Goal: Transaction & Acquisition: Download file/media

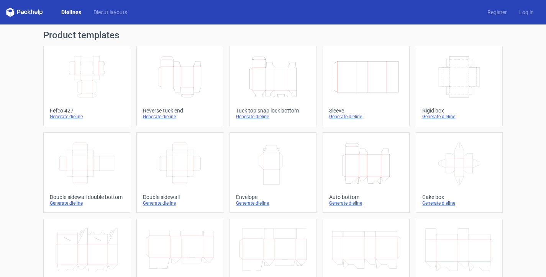
scroll to position [53, 0]
click at [181, 80] on icon "Height Depth Width" at bounding box center [180, 77] width 68 height 43
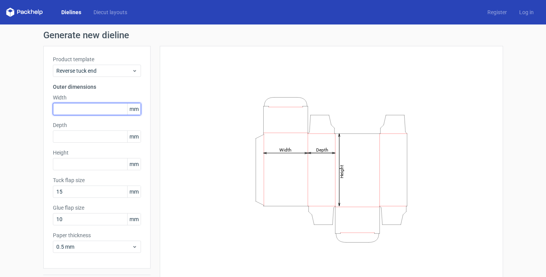
click at [72, 112] on input "text" at bounding box center [97, 109] width 88 height 12
type input "150"
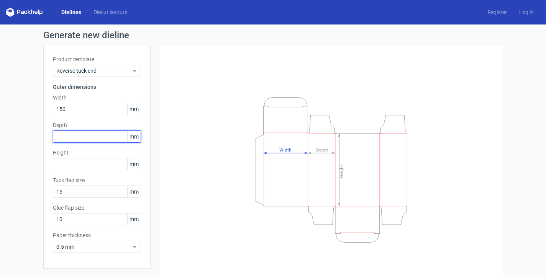
click at [95, 139] on input "text" at bounding box center [97, 137] width 88 height 12
type input "40"
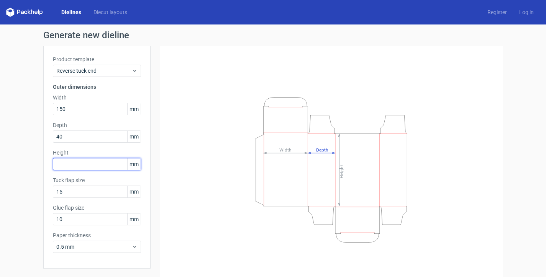
click at [86, 168] on input "text" at bounding box center [97, 164] width 88 height 12
type input "215"
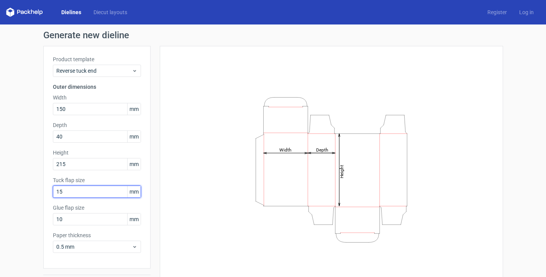
drag, startPoint x: 77, startPoint y: 192, endPoint x: 26, endPoint y: 193, distance: 50.2
click at [26, 193] on div "Generate new dieline Product template Reverse tuck end Outer dimensions Width 1…" at bounding box center [273, 162] width 546 height 275
type input "20"
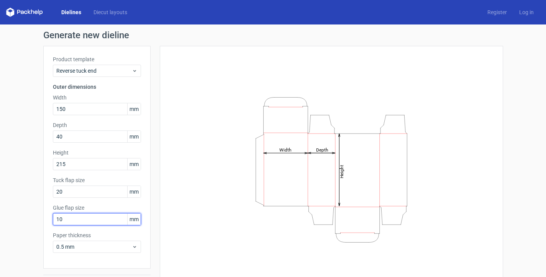
drag, startPoint x: 75, startPoint y: 221, endPoint x: 34, endPoint y: 221, distance: 40.6
click at [35, 221] on div "Generate new dieline Product template Reverse tuck end Outer dimensions Width 1…" at bounding box center [273, 162] width 546 height 275
type input "15"
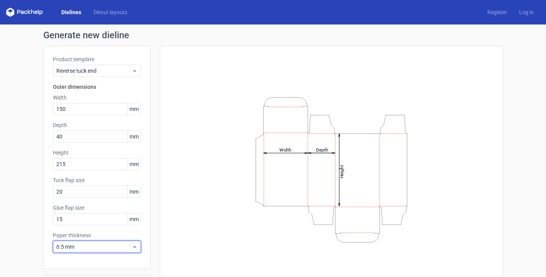
click at [65, 245] on span "0.5 mm" at bounding box center [93, 247] width 75 height 8
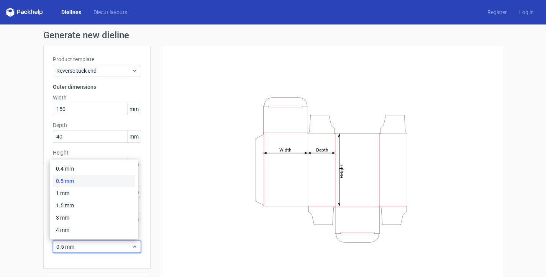
click at [78, 245] on span "0.5 mm" at bounding box center [93, 247] width 75 height 8
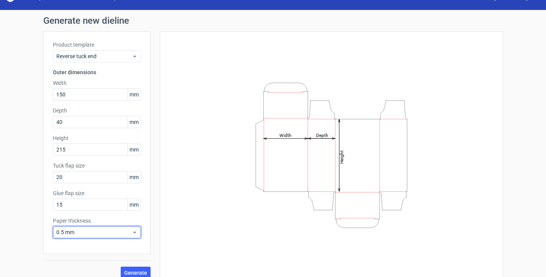
scroll to position [23, 0]
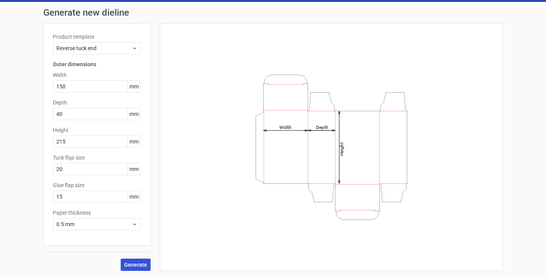
click at [126, 261] on button "Generate" at bounding box center [136, 265] width 30 height 12
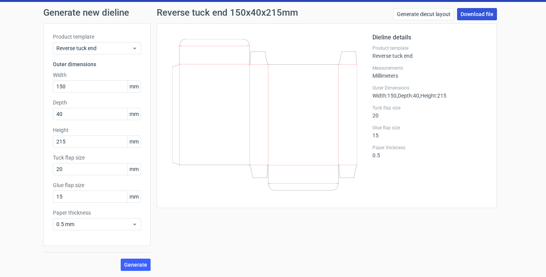
click at [475, 13] on link "Download file" at bounding box center [477, 14] width 40 height 12
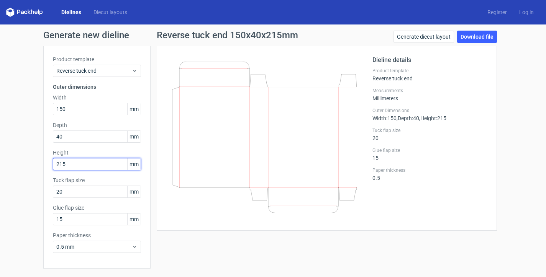
type textarea "5"
drag, startPoint x: 66, startPoint y: 167, endPoint x: 45, endPoint y: 165, distance: 21.6
click at [45, 165] on div "Product template Reverse tuck end Outer dimensions Width 150 mm Depth 40 mm Hei…" at bounding box center [96, 157] width 107 height 223
click at [77, 163] on input "215" at bounding box center [97, 164] width 88 height 12
click at [77, 165] on input "215" at bounding box center [97, 164] width 88 height 12
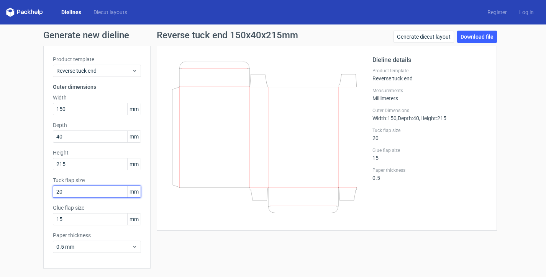
drag, startPoint x: 73, startPoint y: 191, endPoint x: 40, endPoint y: 193, distance: 33.0
click at [40, 193] on div "Generate new dieline Product template Reverse tuck end Outer dimensions Width 1…" at bounding box center [273, 162] width 546 height 275
click at [69, 192] on input "20" at bounding box center [97, 192] width 88 height 12
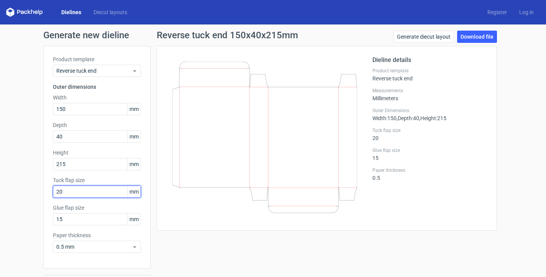
click at [69, 192] on input "20" at bounding box center [97, 192] width 88 height 12
click at [69, 196] on input "20" at bounding box center [97, 192] width 88 height 12
click at [70, 192] on input "20" at bounding box center [97, 192] width 88 height 12
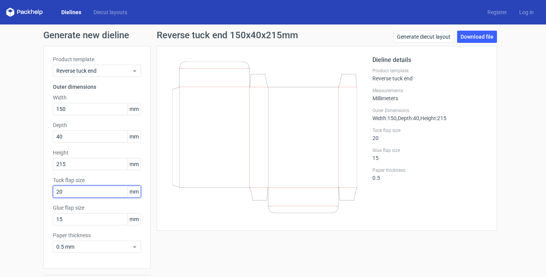
click at [70, 192] on input "20" at bounding box center [97, 192] width 88 height 12
click at [91, 193] on input "20" at bounding box center [97, 192] width 88 height 12
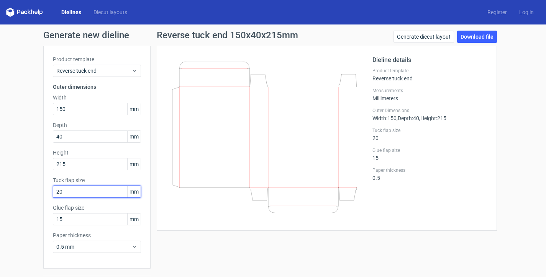
click at [91, 193] on input "20" at bounding box center [97, 192] width 88 height 12
click at [90, 193] on input "20" at bounding box center [97, 192] width 88 height 12
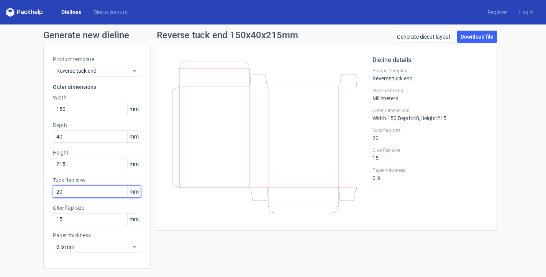
click at [90, 193] on input "20" at bounding box center [97, 192] width 88 height 12
click at [85, 193] on input "20" at bounding box center [97, 192] width 88 height 12
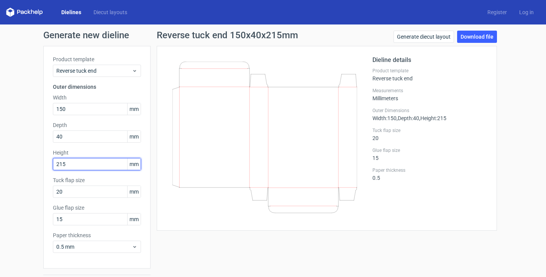
drag, startPoint x: 71, startPoint y: 167, endPoint x: 39, endPoint y: 165, distance: 32.6
click at [39, 165] on div "Generate new dieline Product template Reverse tuck end Outer dimensions Width 1…" at bounding box center [273, 162] width 546 height 275
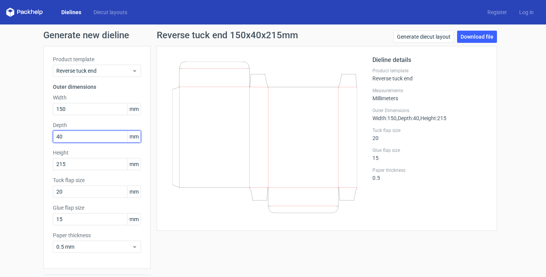
drag, startPoint x: 73, startPoint y: 137, endPoint x: 39, endPoint y: 137, distance: 34.1
click at [39, 137] on div "Generate new dieline Product template Reverse tuck end Outer dimensions Width 1…" at bounding box center [273, 162] width 546 height 275
click at [73, 136] on input "40" at bounding box center [97, 137] width 88 height 12
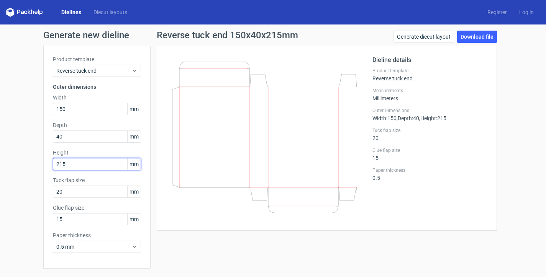
click at [70, 163] on input "215" at bounding box center [97, 164] width 88 height 12
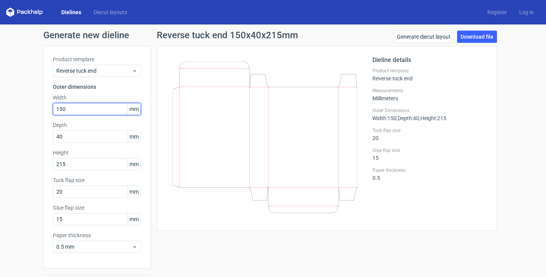
drag, startPoint x: 82, startPoint y: 109, endPoint x: 34, endPoint y: 111, distance: 47.5
click at [34, 111] on div "Generate new dieline Product template Reverse tuck end Outer dimensions Width 1…" at bounding box center [273, 162] width 546 height 275
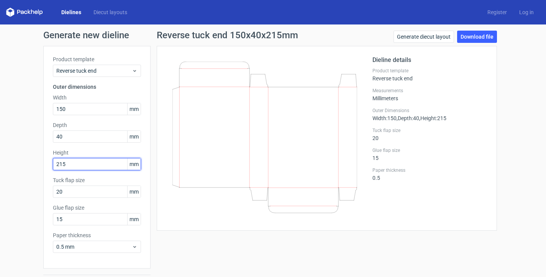
drag, startPoint x: 79, startPoint y: 167, endPoint x: 5, endPoint y: 166, distance: 73.9
click at [6, 166] on div "Generate new dieline Product template Reverse tuck end Outer dimensions Width 1…" at bounding box center [273, 162] width 546 height 275
click at [25, 152] on div "Generate new dieline Product template Reverse tuck end Outer dimensions Width 1…" at bounding box center [273, 162] width 546 height 275
click at [23, 164] on div "Generate new dieline Product template Reverse tuck end Outer dimensions Width 1…" at bounding box center [273, 162] width 546 height 275
click at [22, 148] on div "Generate new dieline Product template Reverse tuck end Outer dimensions Width 1…" at bounding box center [273, 162] width 546 height 275
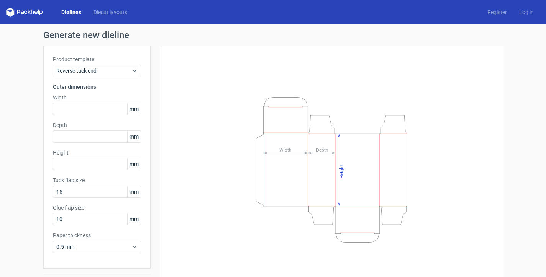
click at [18, 11] on icon at bounding box center [24, 12] width 37 height 9
click at [67, 11] on link "Dielines" at bounding box center [71, 12] width 32 height 8
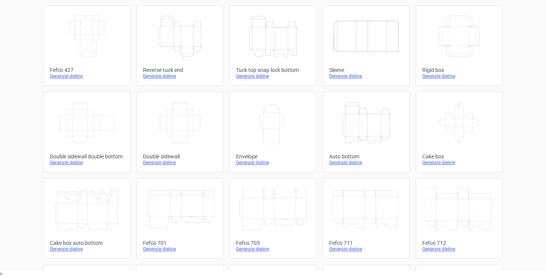
scroll to position [201, 0]
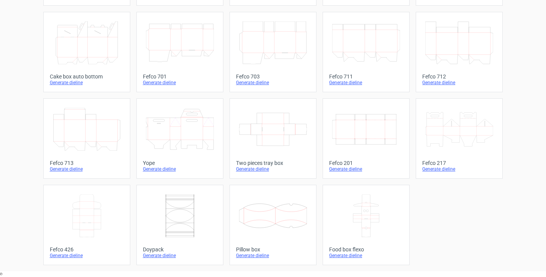
click at [75, 216] on icon at bounding box center [87, 215] width 68 height 43
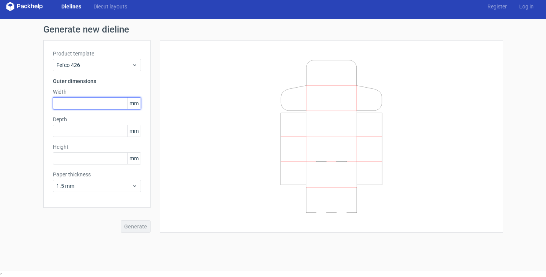
click at [80, 107] on input "text" at bounding box center [97, 103] width 88 height 12
type input "220"
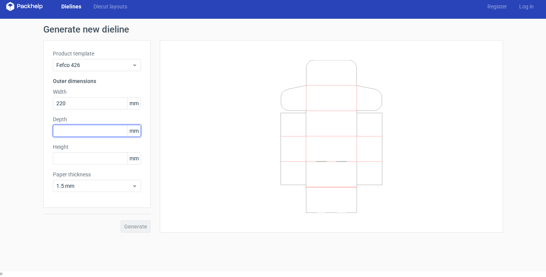
click at [71, 130] on input "text" at bounding box center [97, 131] width 88 height 12
type input "160"
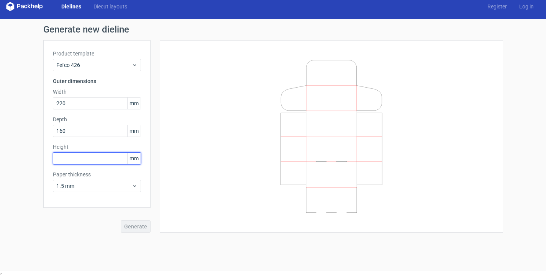
click at [70, 157] on input "text" at bounding box center [97, 158] width 88 height 12
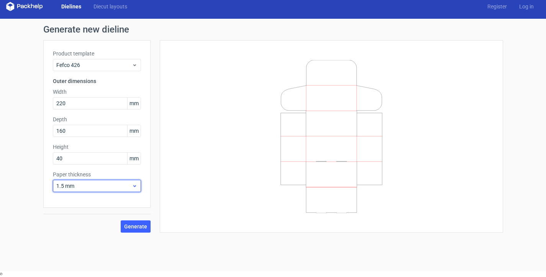
click at [69, 187] on span "1.5 mm" at bounding box center [93, 186] width 75 height 8
click at [73, 215] on div "0.5 mm" at bounding box center [97, 215] width 82 height 12
click at [134, 217] on div "Generate" at bounding box center [96, 220] width 107 height 25
click at [134, 227] on span "Generate" at bounding box center [135, 226] width 23 height 5
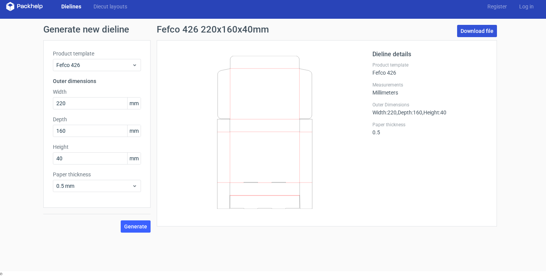
click at [474, 29] on link "Download file" at bounding box center [477, 31] width 40 height 12
drag, startPoint x: 72, startPoint y: 159, endPoint x: 1, endPoint y: 160, distance: 71.2
click at [1, 160] on div "Generate new dieline Product template Fefco 426 Outer dimensions Width 220 mm D…" at bounding box center [273, 129] width 546 height 220
click at [134, 224] on span "Generate" at bounding box center [135, 226] width 23 height 5
click at [481, 33] on link "Download file" at bounding box center [477, 31] width 40 height 12
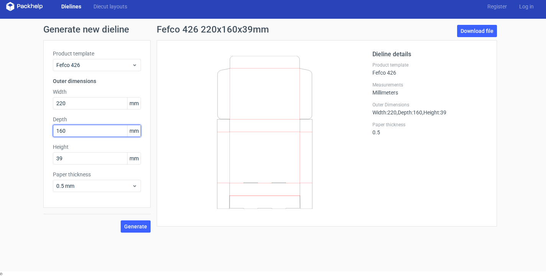
drag, startPoint x: 45, startPoint y: 129, endPoint x: 37, endPoint y: 129, distance: 8.0
click at [37, 129] on div "Generate new dieline Product template Fefco 426 Outer dimensions Width 220 mm D…" at bounding box center [273, 129] width 546 height 220
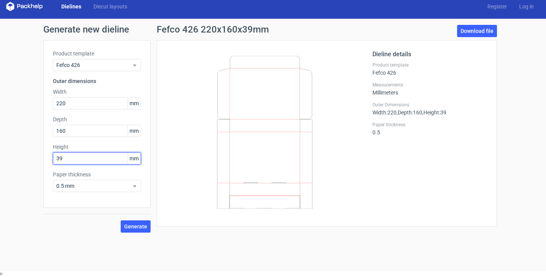
drag, startPoint x: 74, startPoint y: 163, endPoint x: 20, endPoint y: 155, distance: 54.5
click at [20, 155] on div "Generate new dieline Product template Fefco 426 Outer dimensions Width 220 mm D…" at bounding box center [273, 129] width 546 height 220
type input "40"
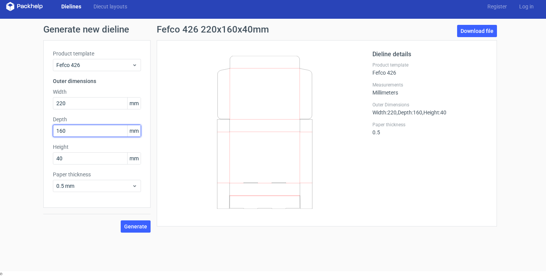
drag, startPoint x: 79, startPoint y: 130, endPoint x: 30, endPoint y: 131, distance: 49.0
click at [30, 131] on div "Generate new dieline Product template Fefco 426 Outer dimensions Width 220 mm D…" at bounding box center [273, 129] width 546 height 220
click at [145, 228] on span "Generate" at bounding box center [135, 226] width 23 height 5
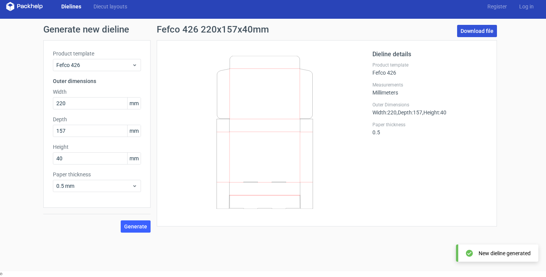
click at [479, 31] on link "Download file" at bounding box center [477, 31] width 40 height 12
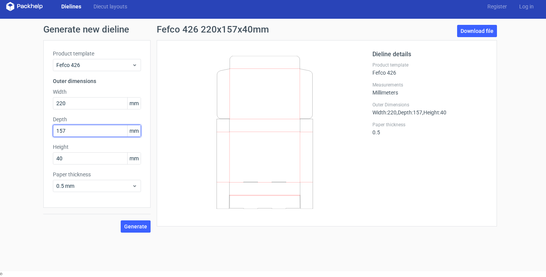
drag, startPoint x: 71, startPoint y: 132, endPoint x: 59, endPoint y: 132, distance: 11.5
click at [59, 132] on input "157" at bounding box center [97, 131] width 88 height 12
type input "155"
click at [133, 228] on span "Generate" at bounding box center [135, 226] width 23 height 5
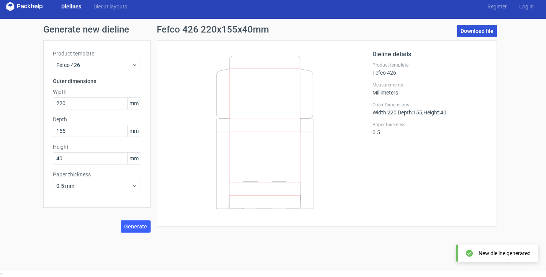
click at [479, 30] on link "Download file" at bounding box center [477, 31] width 40 height 12
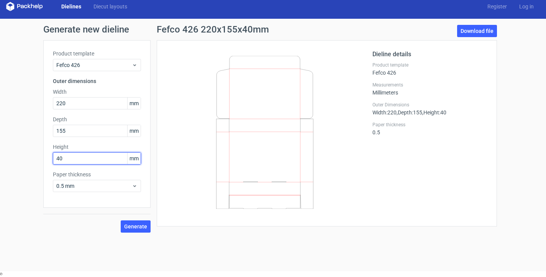
drag, startPoint x: 67, startPoint y: 157, endPoint x: 37, endPoint y: 160, distance: 30.4
click at [37, 160] on div "Generate new dieline Product template Fefco 426 Outer dimensions Width 220 mm D…" at bounding box center [273, 129] width 546 height 220
type input "38"
click at [128, 224] on button "Generate" at bounding box center [136, 227] width 30 height 12
click at [128, 224] on span "Generate" at bounding box center [135, 226] width 23 height 5
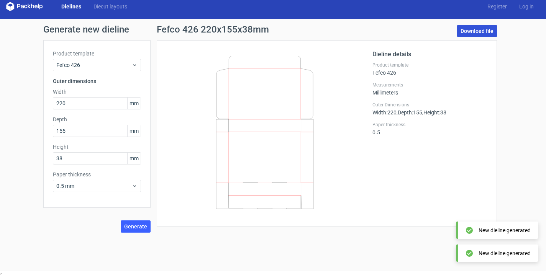
click at [477, 28] on link "Download file" at bounding box center [477, 31] width 40 height 12
